Goal: Information Seeking & Learning: Learn about a topic

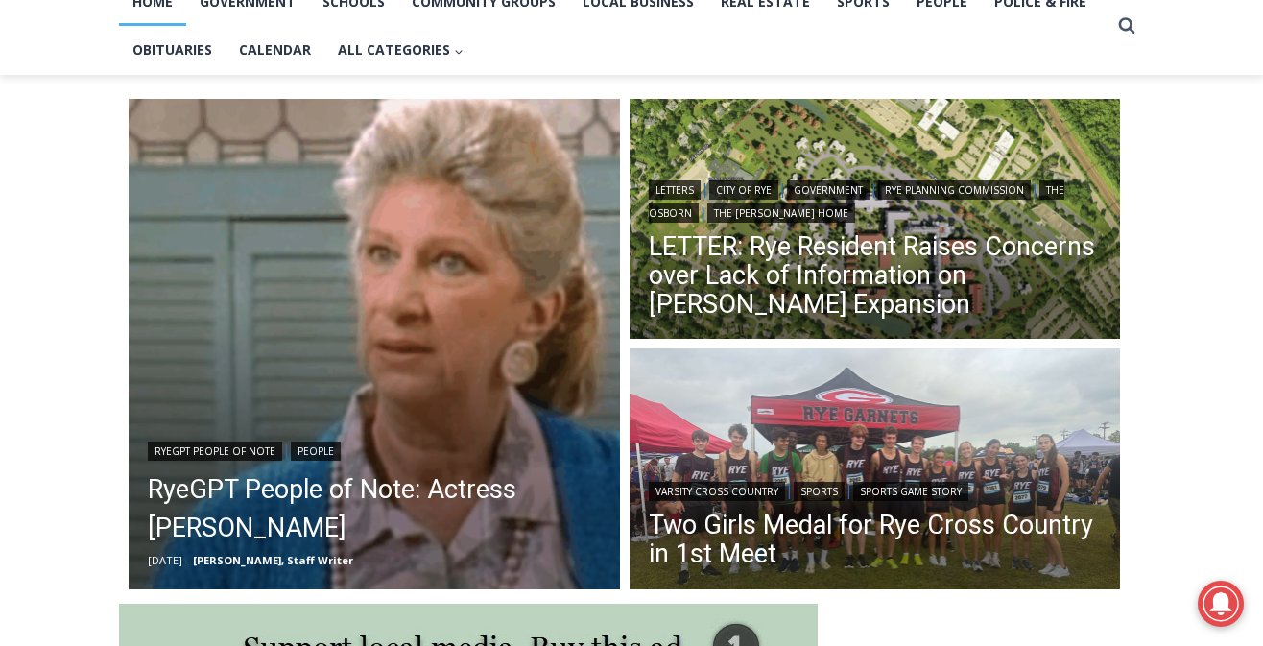
scroll to position [440, 0]
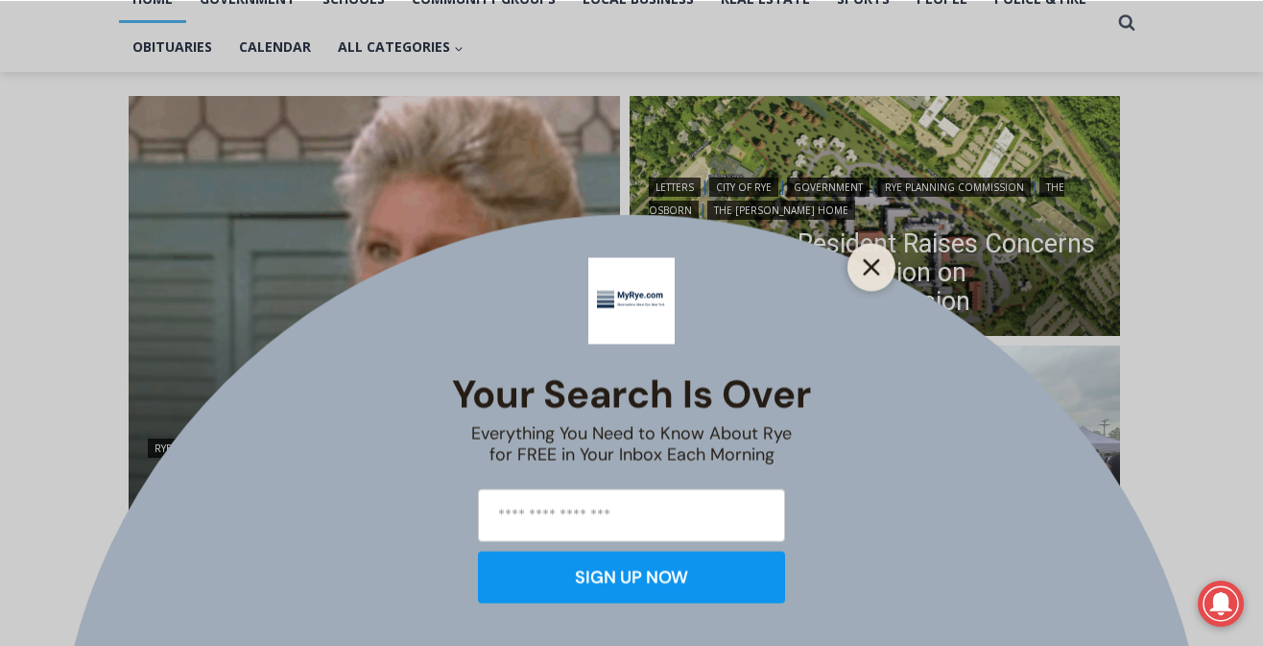
click at [881, 261] on button "Close" at bounding box center [871, 266] width 27 height 27
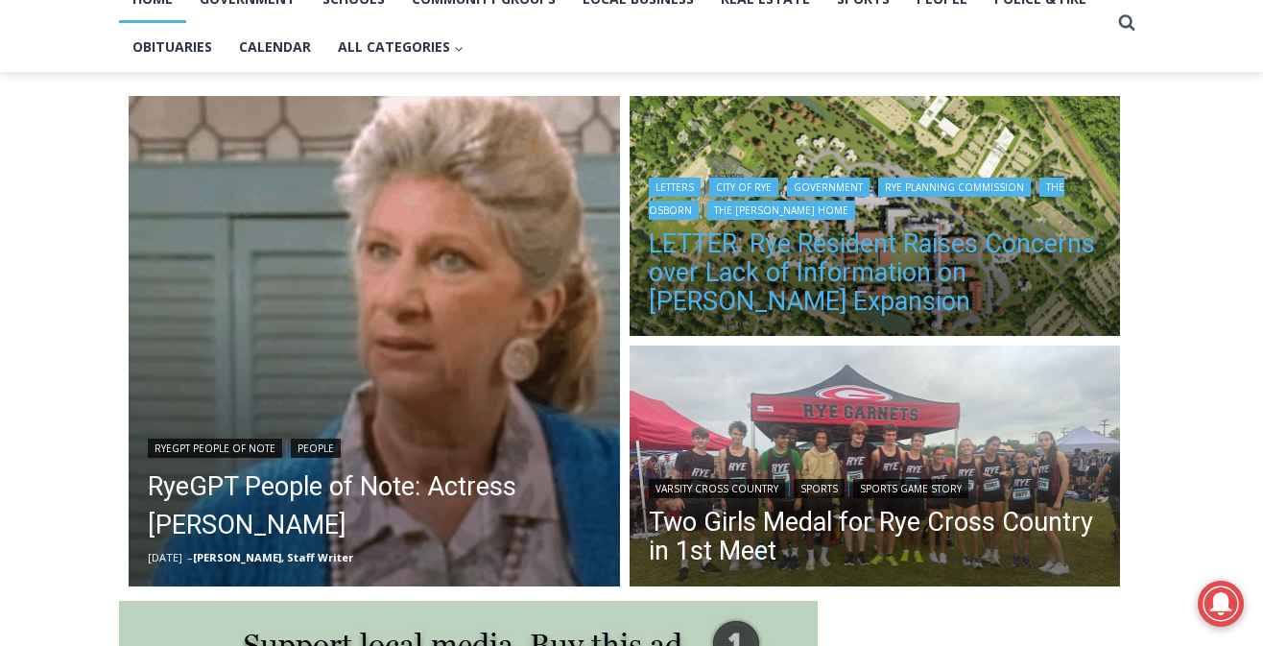
click at [813, 273] on link "LETTER: Rye Resident Raises Concerns over Lack of Information on [PERSON_NAME] …" at bounding box center [875, 272] width 453 height 86
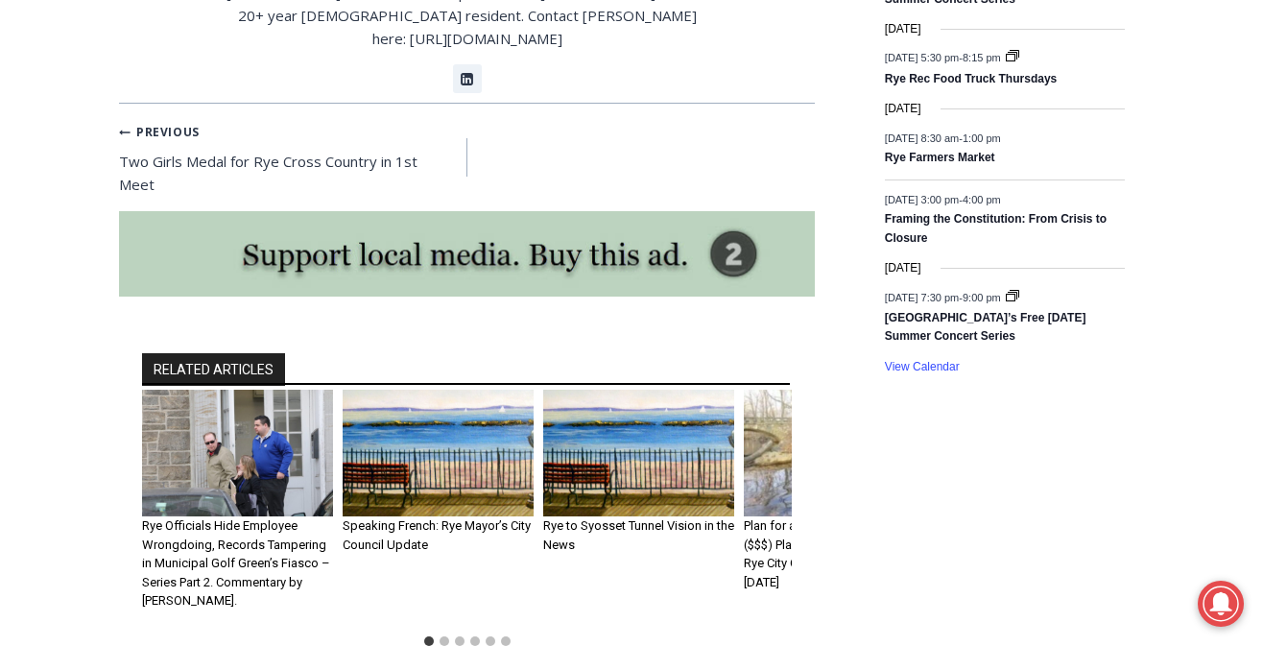
scroll to position [2981, 0]
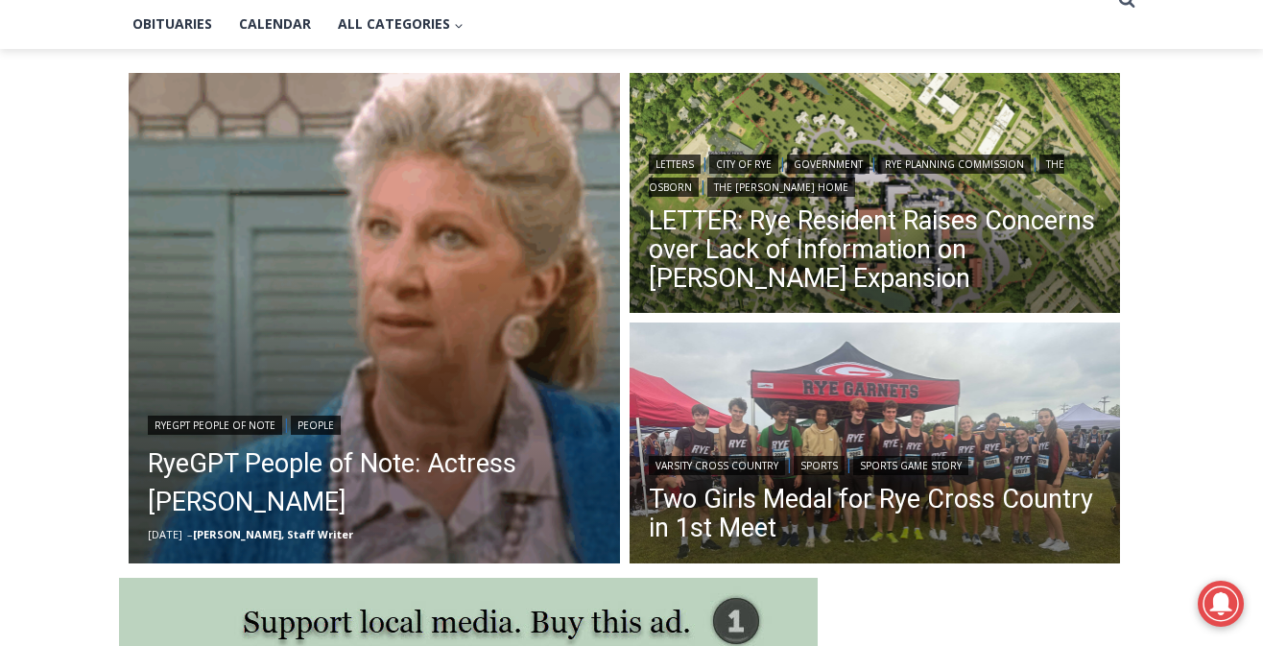
scroll to position [469, 0]
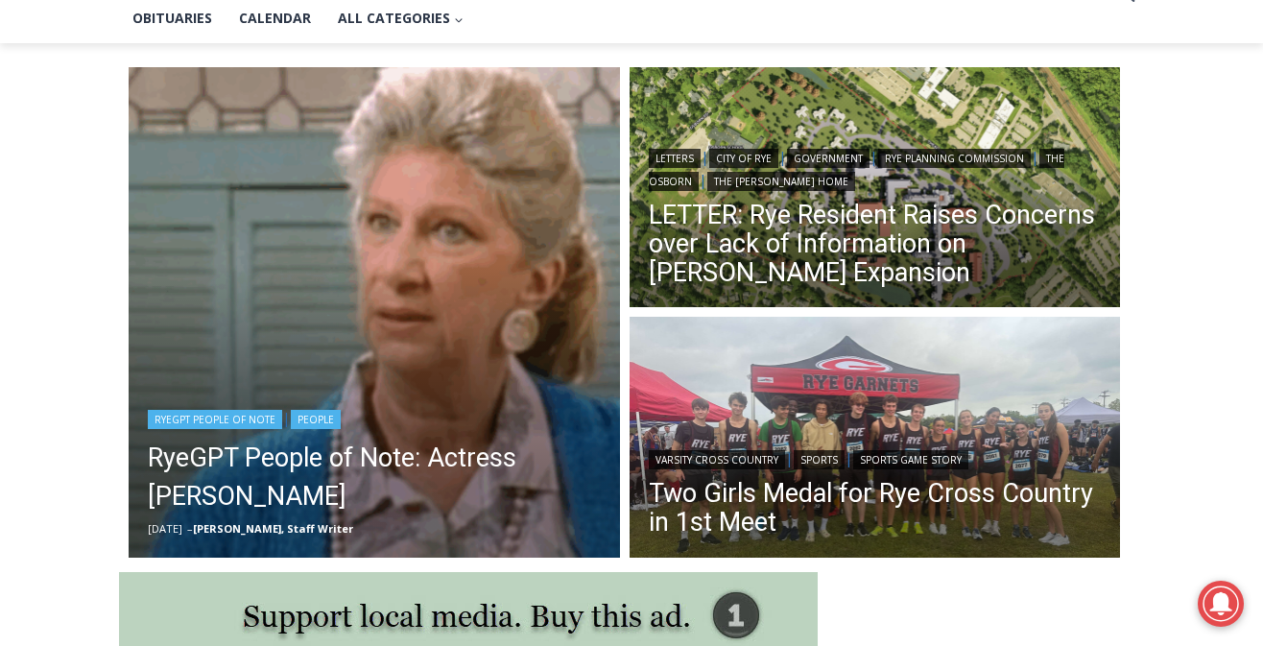
click at [434, 297] on img "Read More RyeGPT People of Note: Actress Liz Sheridan" at bounding box center [374, 312] width 491 height 491
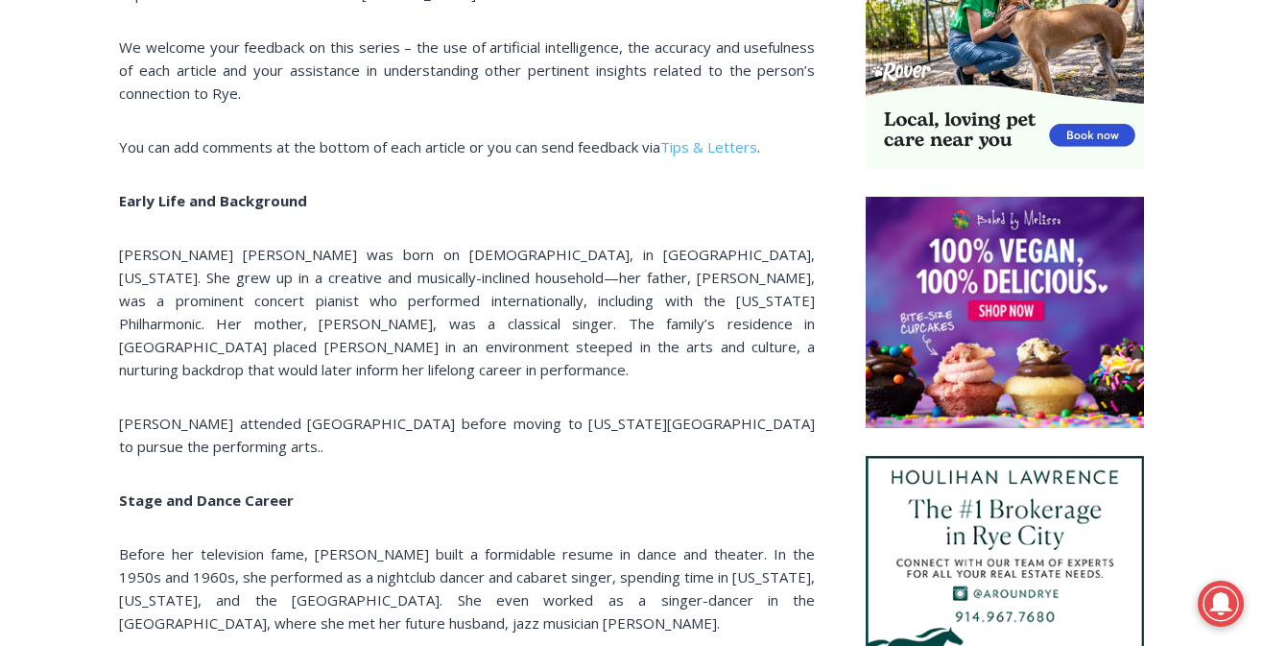
scroll to position [1309, 0]
